Goal: Task Accomplishment & Management: Use online tool/utility

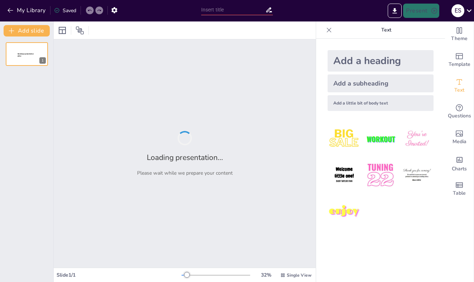
type input "New Sendsteps"
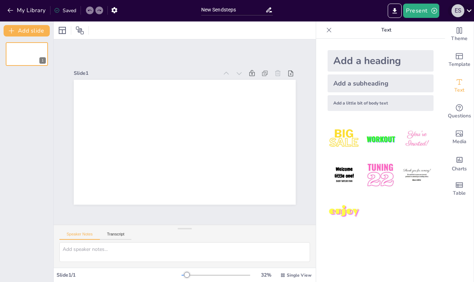
click at [458, 12] on div "E S" at bounding box center [458, 10] width 13 height 13
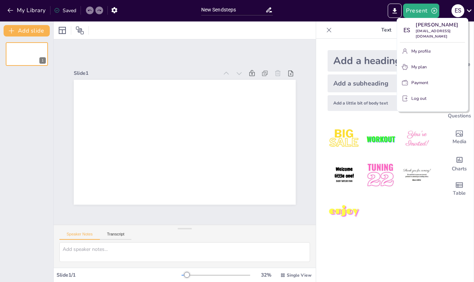
click at [372, 24] on div at bounding box center [237, 141] width 474 height 282
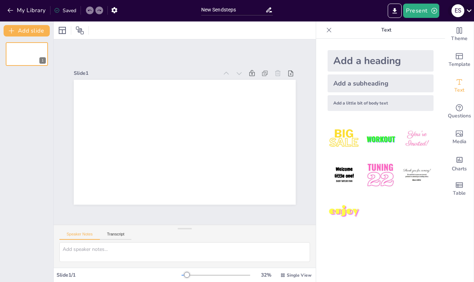
click at [468, 13] on icon at bounding box center [470, 11] width 10 height 10
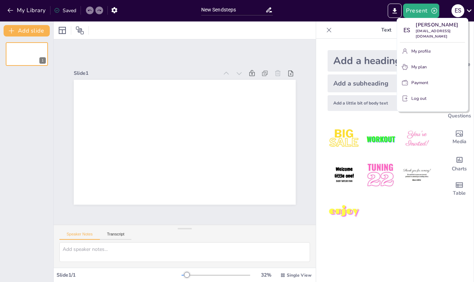
click at [329, 30] on div at bounding box center [237, 141] width 474 height 282
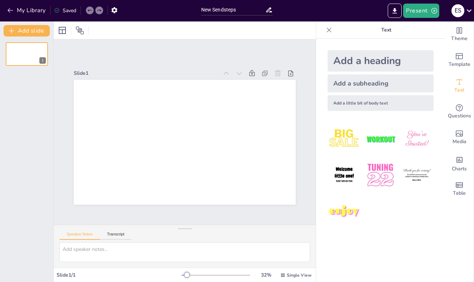
click at [326, 30] on icon at bounding box center [329, 30] width 7 height 7
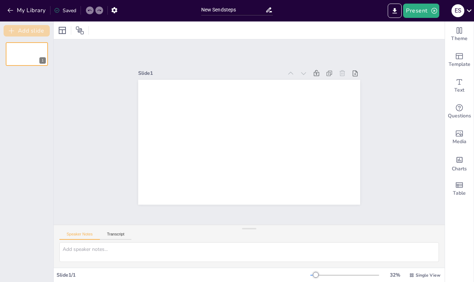
click at [11, 31] on icon "button" at bounding box center [11, 30] width 5 height 5
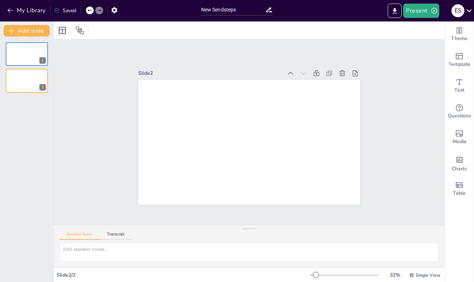
click at [319, 34] on div at bounding box center [249, 31] width 391 height 18
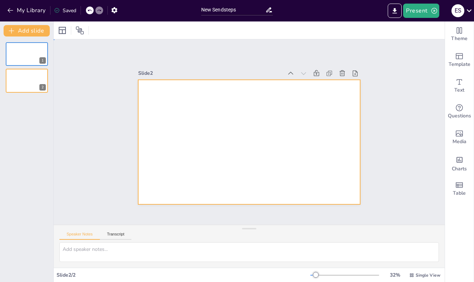
click at [326, 97] on div at bounding box center [249, 142] width 222 height 125
click at [34, 30] on button "Add slide" at bounding box center [27, 30] width 46 height 11
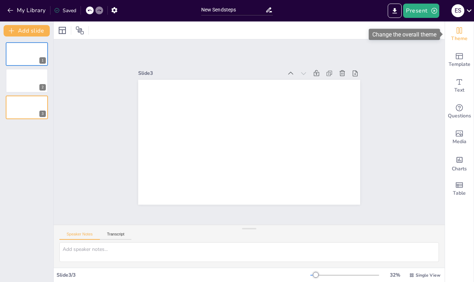
click at [460, 35] on span "Theme" at bounding box center [460, 39] width 16 height 8
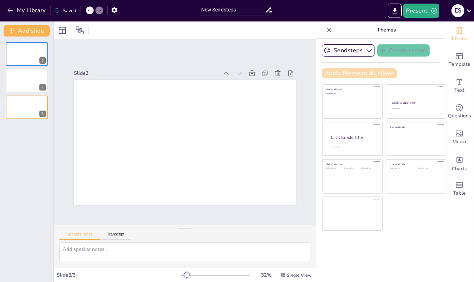
click at [369, 73] on button "Apply theme to all slides" at bounding box center [359, 73] width 75 height 10
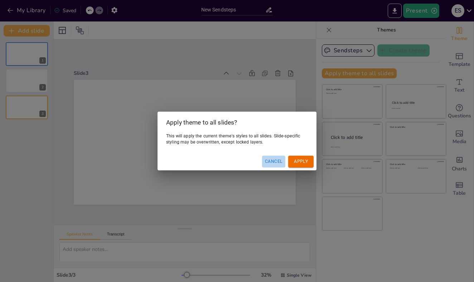
click at [272, 163] on button "Cancel" at bounding box center [273, 162] width 23 height 12
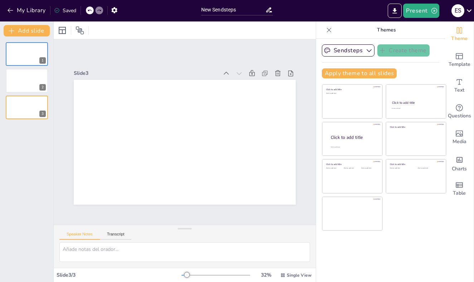
click at [335, 30] on p "Themes" at bounding box center [386, 30] width 103 height 17
click at [458, 33] on icon "Cambiar el tema general" at bounding box center [459, 30] width 9 height 9
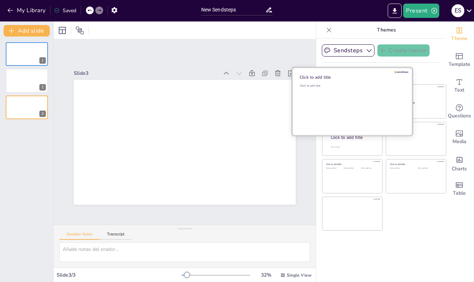
click at [327, 80] on div "Click to add title" at bounding box center [351, 78] width 102 height 6
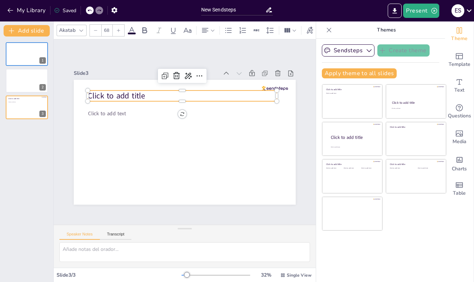
click at [90, 80] on div "Click to add title Click to add text" at bounding box center [185, 80] width 222 height 0
click at [81, 32] on icon at bounding box center [81, 31] width 6 height 6
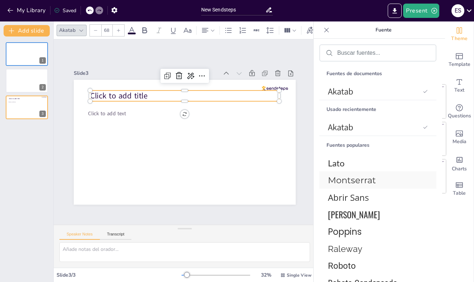
click at [365, 178] on span "Montserrat" at bounding box center [376, 180] width 97 height 10
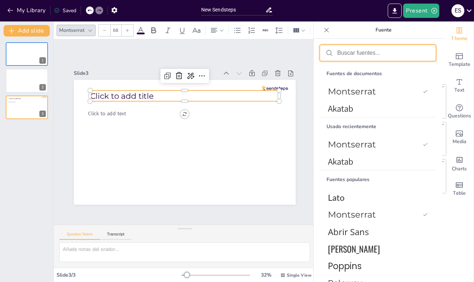
click at [341, 52] on input "text" at bounding box center [384, 53] width 93 height 6
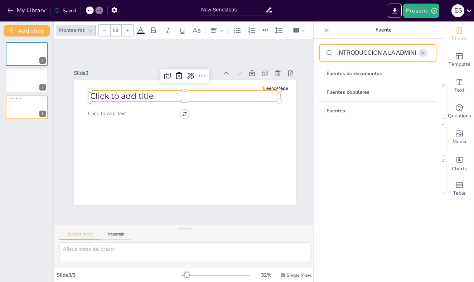
type input "INTRODUCCION A LA ADMINISTRACION"
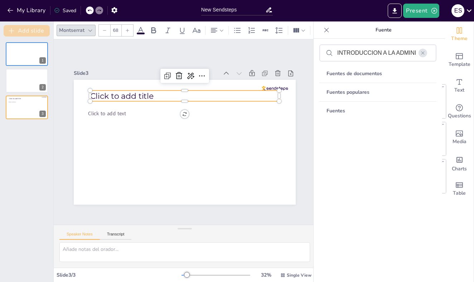
click at [31, 31] on button "Add slide" at bounding box center [27, 30] width 46 height 11
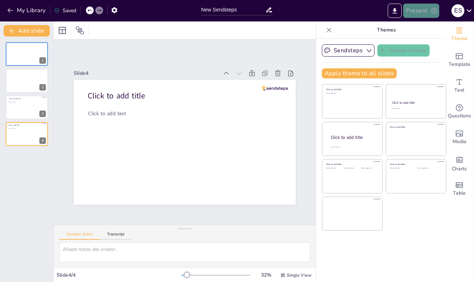
click at [422, 10] on button "Present" at bounding box center [421, 11] width 36 height 14
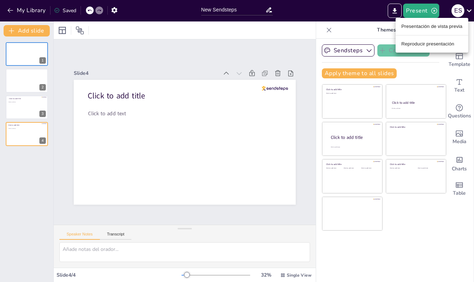
click at [11, 12] on div at bounding box center [237, 141] width 474 height 282
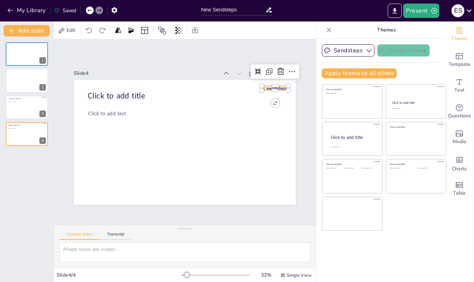
click at [269, 89] on img at bounding box center [275, 88] width 26 height 5
click at [276, 104] on div "Click to add title Click to add text 0 °" at bounding box center [185, 142] width 222 height 125
click at [258, 72] on icon at bounding box center [258, 71] width 6 height 6
click at [292, 75] on icon at bounding box center [290, 73] width 7 height 7
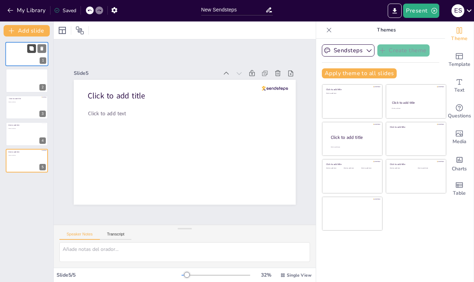
click at [32, 49] on icon at bounding box center [31, 48] width 4 height 4
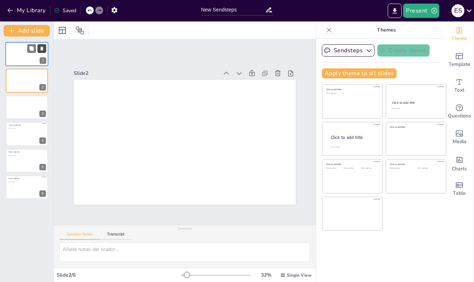
click at [44, 49] on icon at bounding box center [41, 48] width 5 height 5
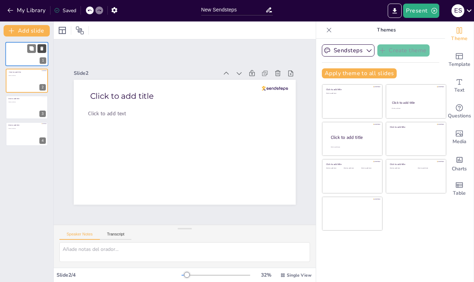
click at [44, 49] on icon at bounding box center [41, 48] width 5 height 5
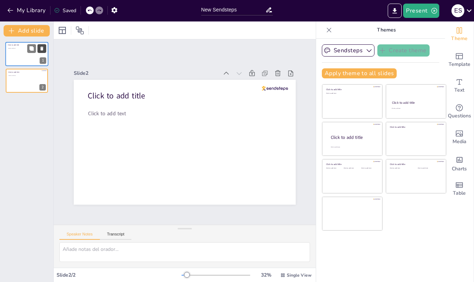
click at [44, 49] on icon at bounding box center [41, 48] width 5 height 5
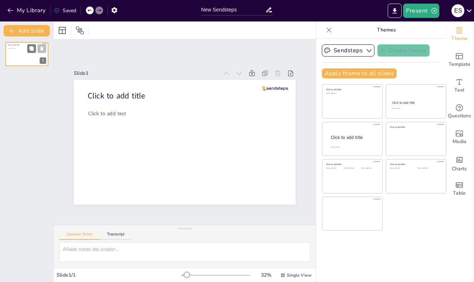
click at [41, 49] on icon at bounding box center [41, 49] width 3 height 4
click at [279, 89] on img at bounding box center [275, 88] width 26 height 5
click at [271, 72] on icon at bounding box center [269, 72] width 4 height 4
click at [295, 74] on icon at bounding box center [293, 72] width 9 height 9
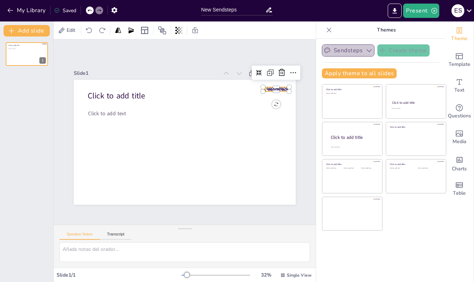
click at [369, 51] on icon "button" at bounding box center [369, 50] width 7 height 7
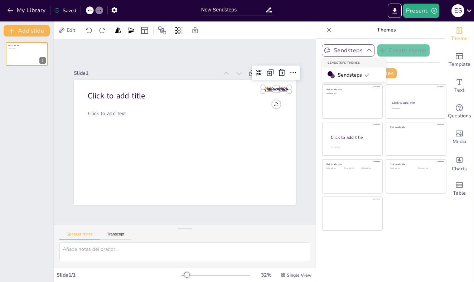
click at [348, 75] on span "Sendsteps" at bounding box center [354, 75] width 32 height 7
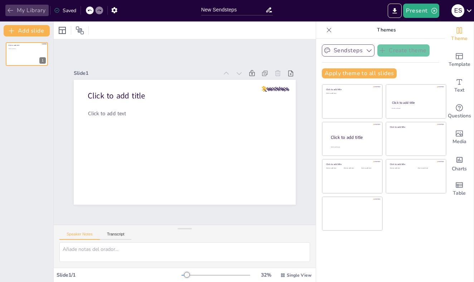
click at [16, 9] on button "My Library" at bounding box center [26, 10] width 43 height 11
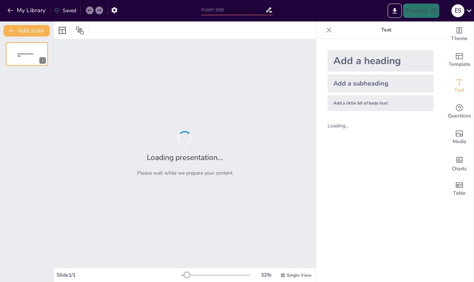
type input "New Sendsteps"
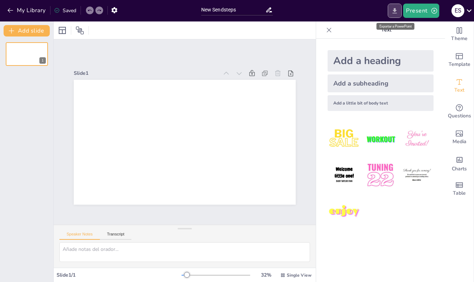
click at [395, 10] on icon "Exportar a PowerPoint" at bounding box center [395, 11] width 8 height 8
